Goal: Navigation & Orientation: Find specific page/section

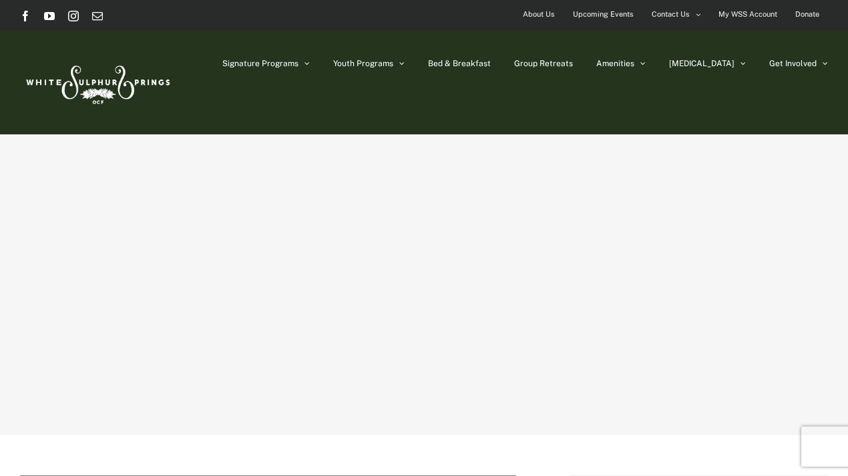
click at [286, 134] on div "Signature Programs Summer R&R Winter Retreat Holistic Health Workshop Resurrect…" at bounding box center [424, 82] width 808 height 104
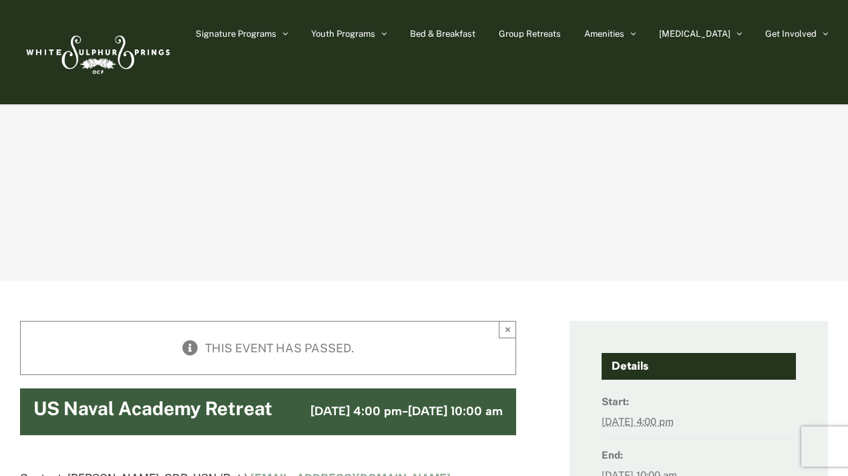
scroll to position [44, 0]
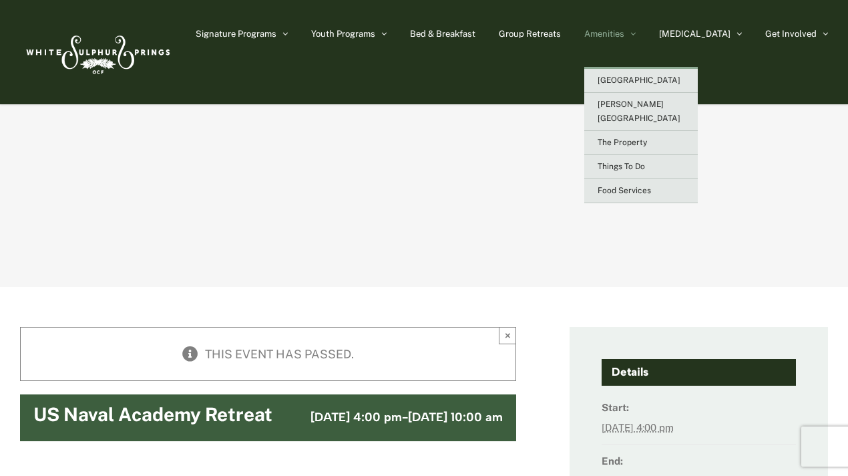
click at [625, 37] on span "Amenities" at bounding box center [605, 33] width 40 height 9
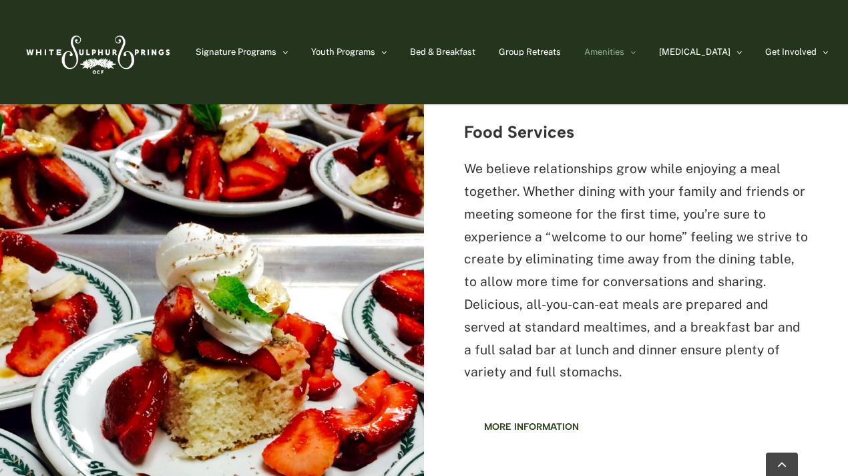
scroll to position [1742, 0]
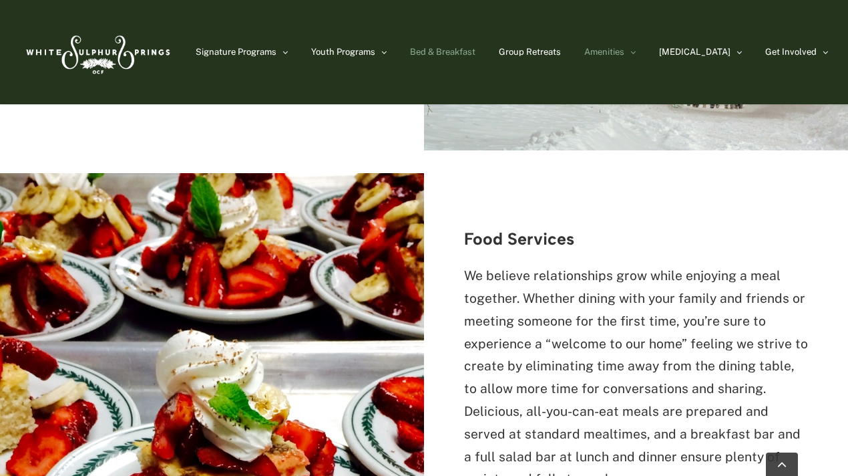
click at [476, 47] on span "Bed & Breakfast" at bounding box center [442, 51] width 65 height 9
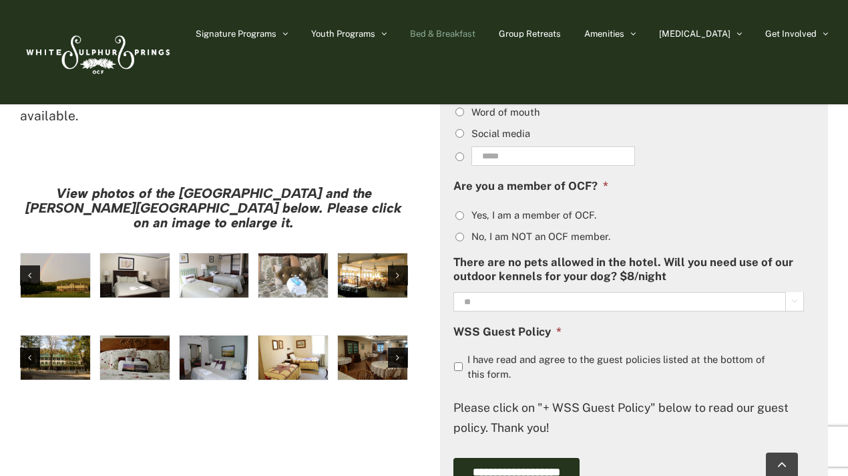
scroll to position [1058, 0]
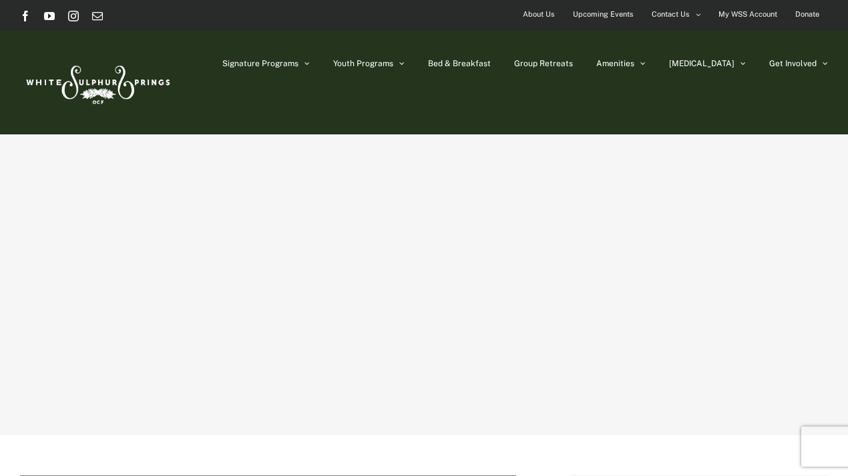
click at [551, 15] on span "About Us" at bounding box center [539, 14] width 32 height 19
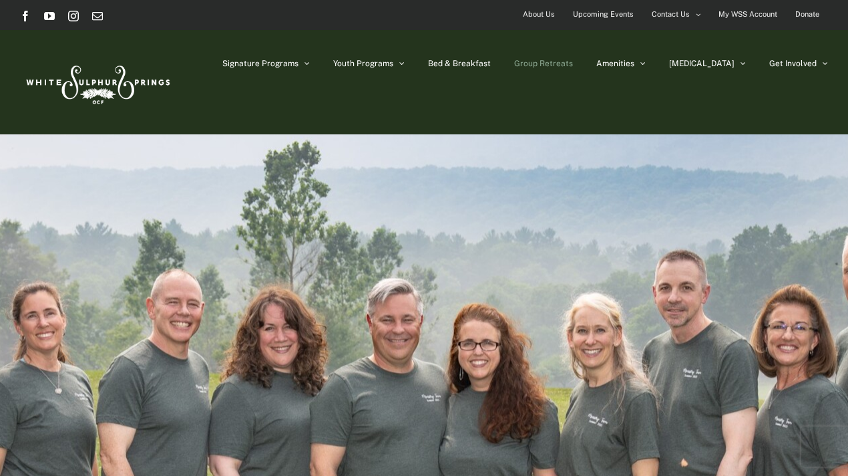
click at [573, 69] on link "Group Retreats" at bounding box center [543, 63] width 59 height 67
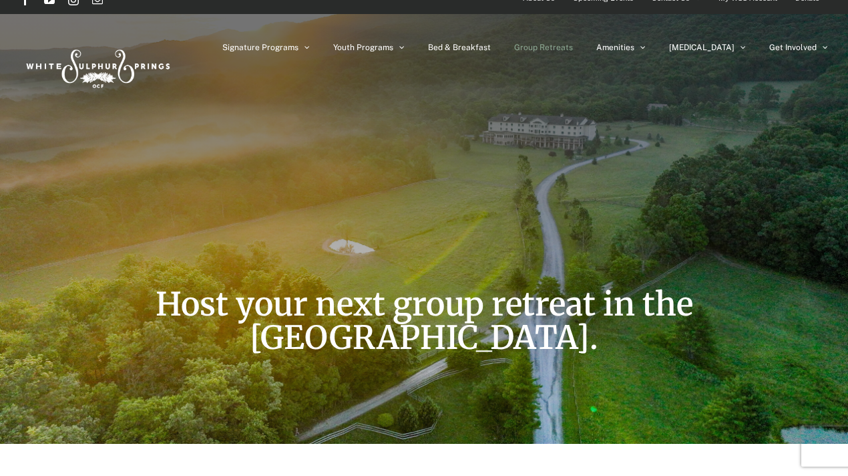
scroll to position [13, 0]
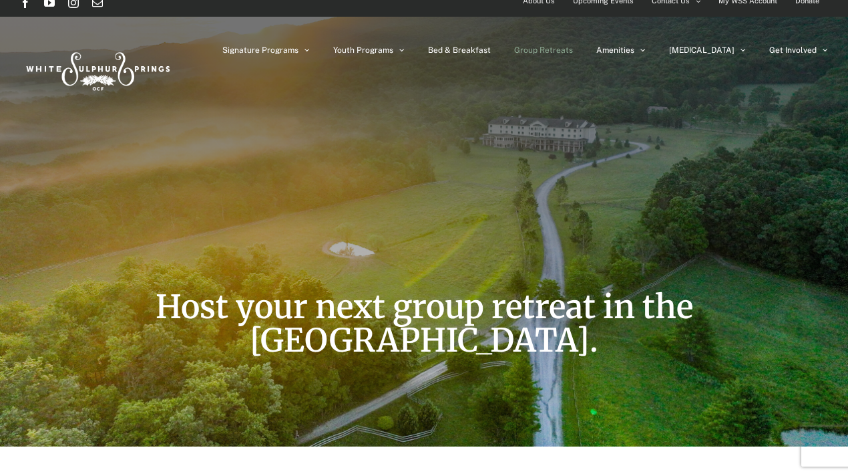
click at [565, 140] on div "Host your next group retreat in the [GEOGRAPHIC_DATA]." at bounding box center [424, 217] width 640 height 460
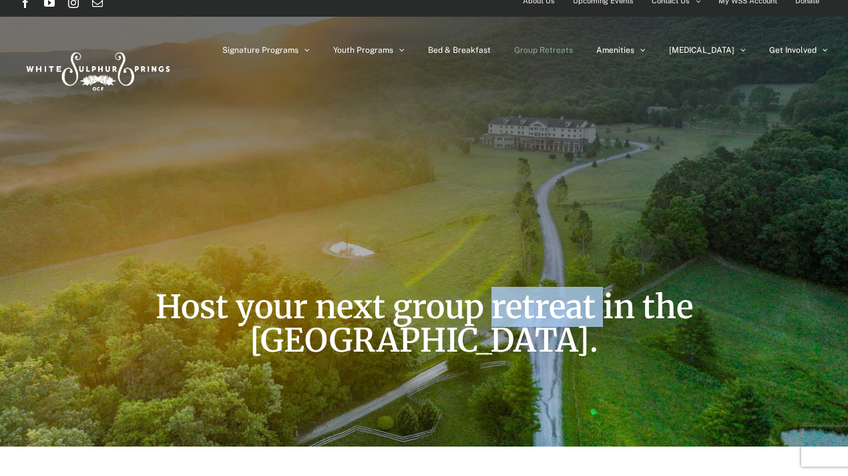
click at [565, 140] on div "Host your next group retreat in the [GEOGRAPHIC_DATA]." at bounding box center [424, 217] width 640 height 460
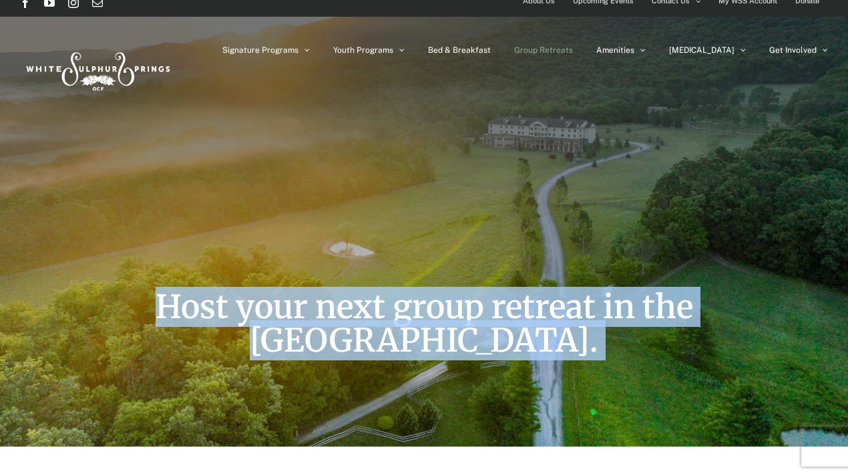
click at [565, 140] on div "Host your next group retreat in the [GEOGRAPHIC_DATA]." at bounding box center [424, 217] width 640 height 460
click at [557, 160] on div "Host your next group retreat in the Allegheny Mountains." at bounding box center [424, 217] width 640 height 460
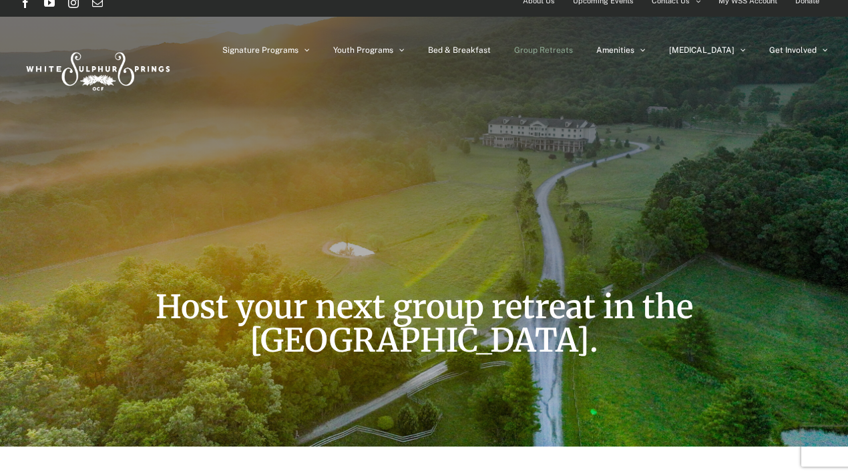
click at [556, 162] on div "Host your next group retreat in the Allegheny Mountains." at bounding box center [424, 217] width 640 height 460
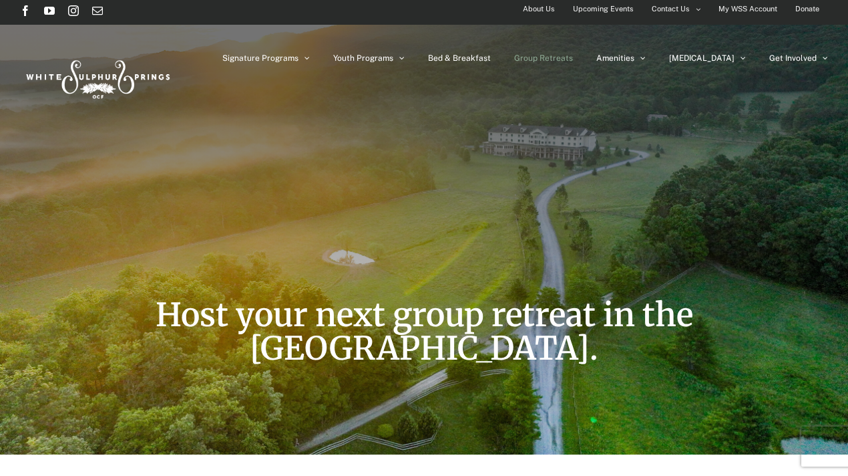
scroll to position [0, 0]
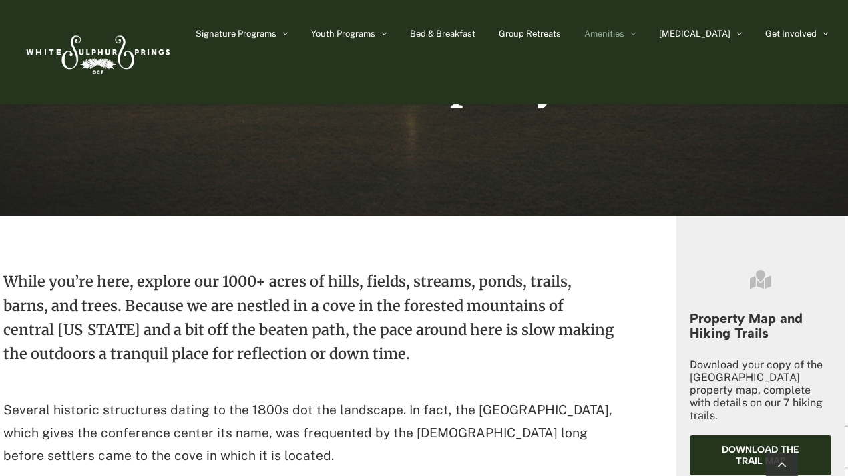
scroll to position [384, 0]
